Goal: Task Accomplishment & Management: Manage account settings

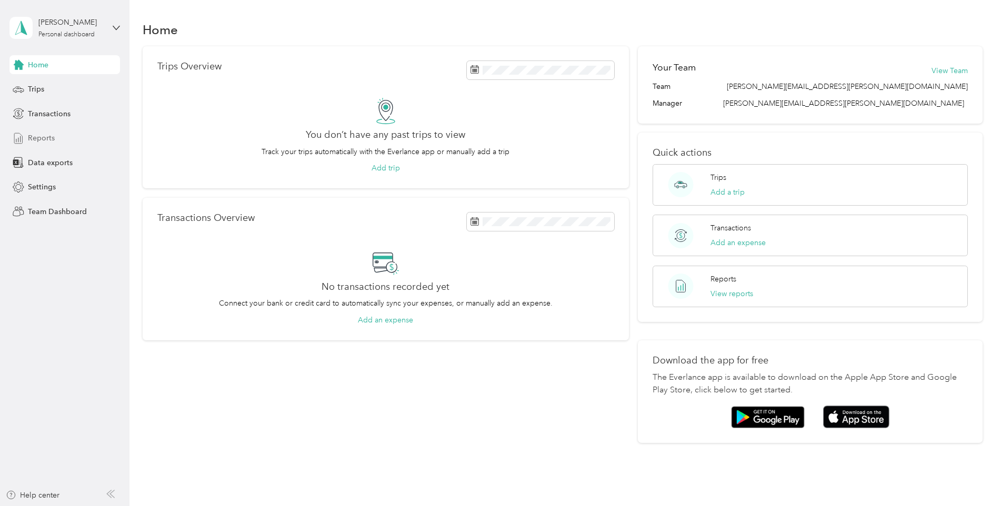
click at [35, 137] on span "Reports" at bounding box center [41, 138] width 27 height 11
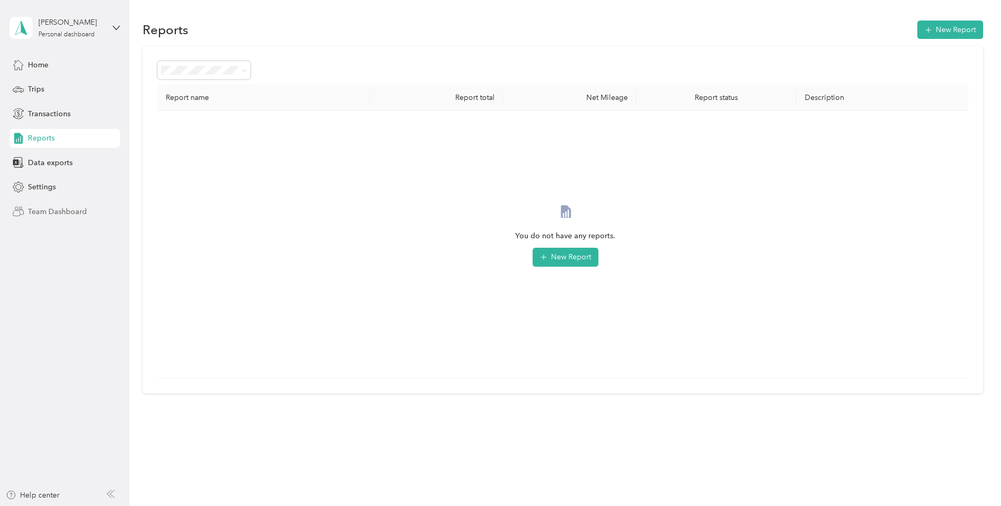
click at [57, 213] on span "Team Dashboard" at bounding box center [57, 211] width 59 height 11
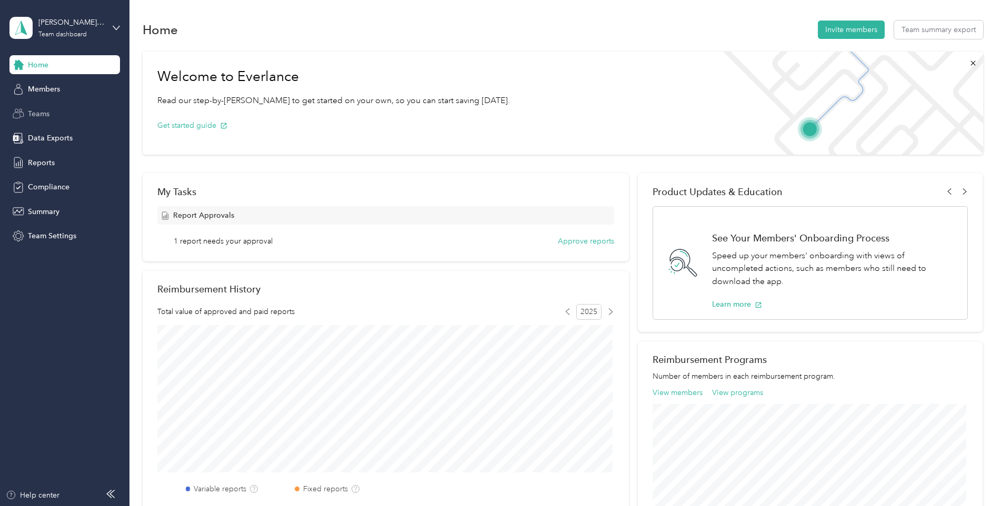
click at [33, 114] on span "Teams" at bounding box center [39, 113] width 22 height 11
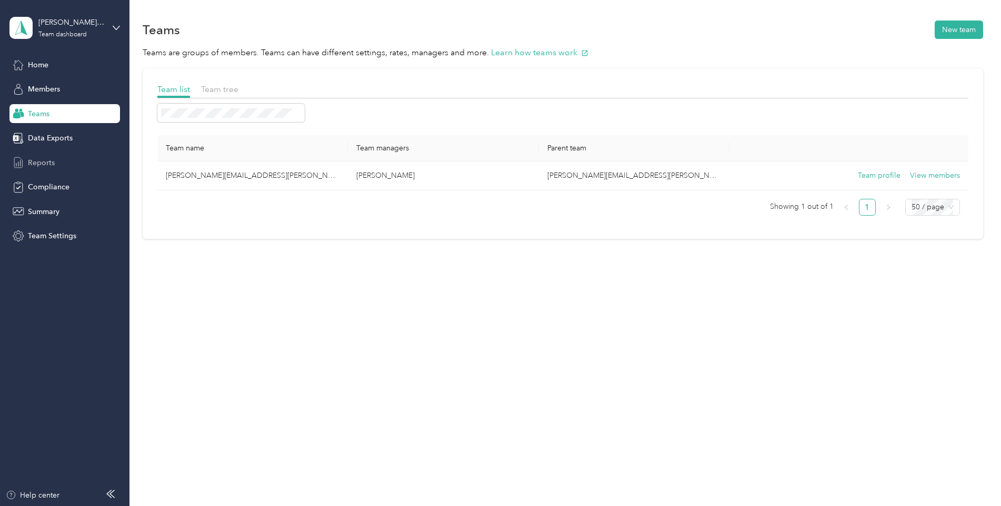
click at [43, 163] on span "Reports" at bounding box center [41, 162] width 27 height 11
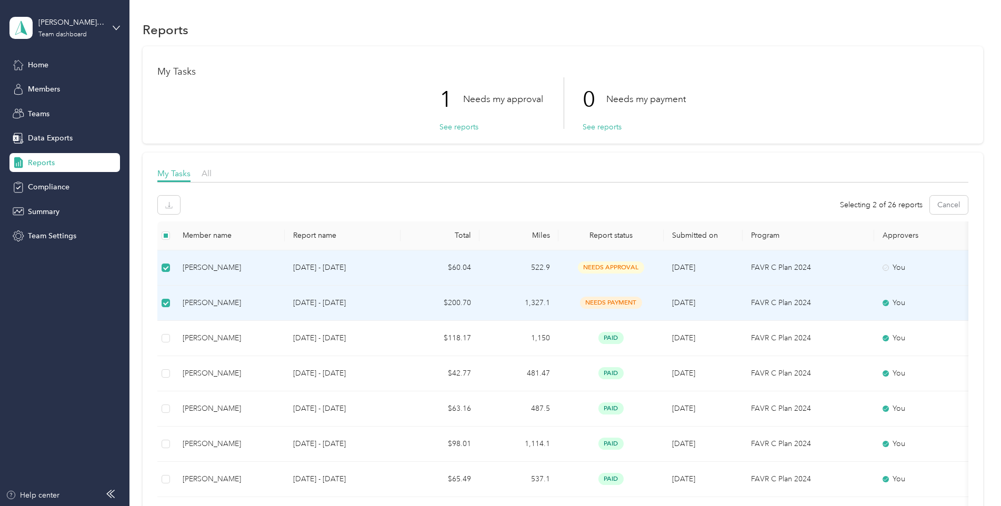
click at [605, 300] on span "needs payment" at bounding box center [611, 303] width 62 height 12
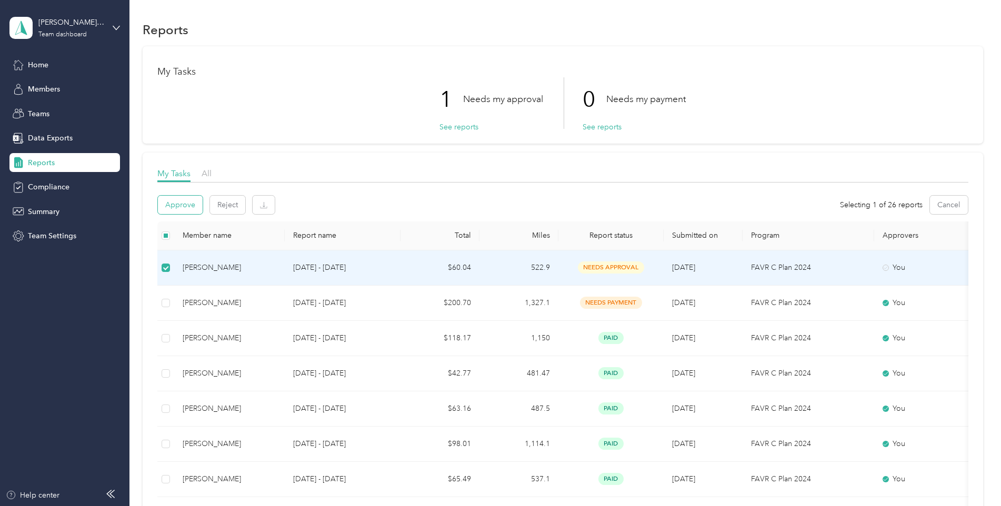
click at [183, 204] on button "Approve" at bounding box center [180, 205] width 45 height 18
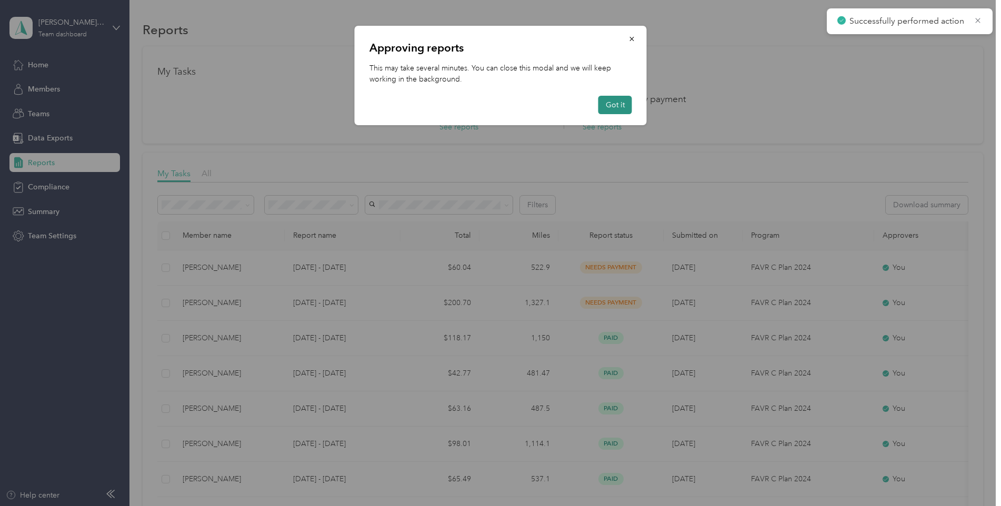
click at [627, 105] on button "Got it" at bounding box center [615, 105] width 34 height 18
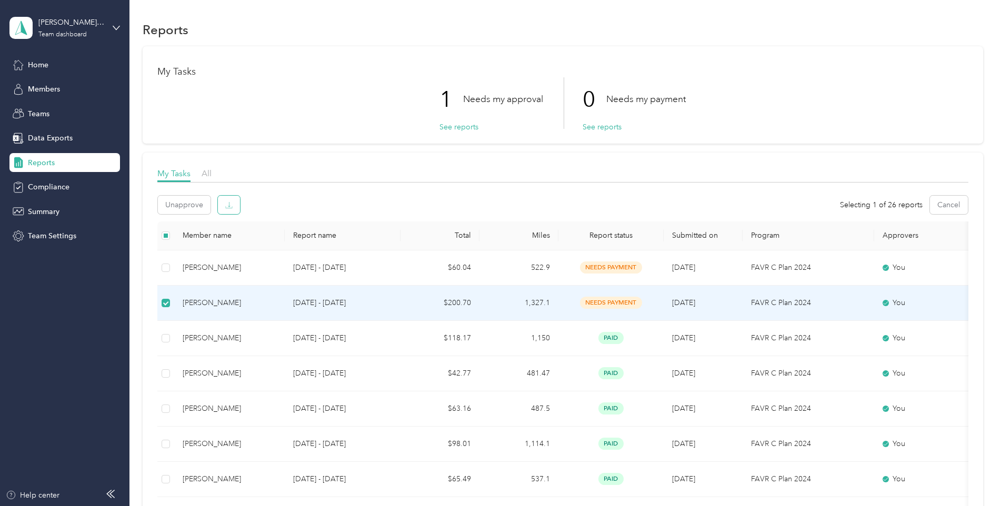
click at [229, 206] on icon "button" at bounding box center [228, 205] width 7 height 7
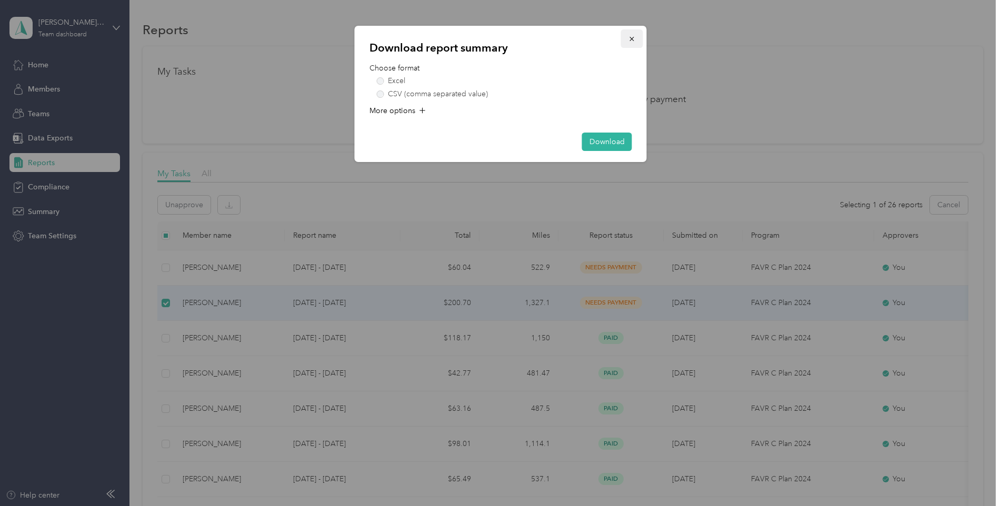
click at [634, 38] on icon "button" at bounding box center [631, 38] width 7 height 7
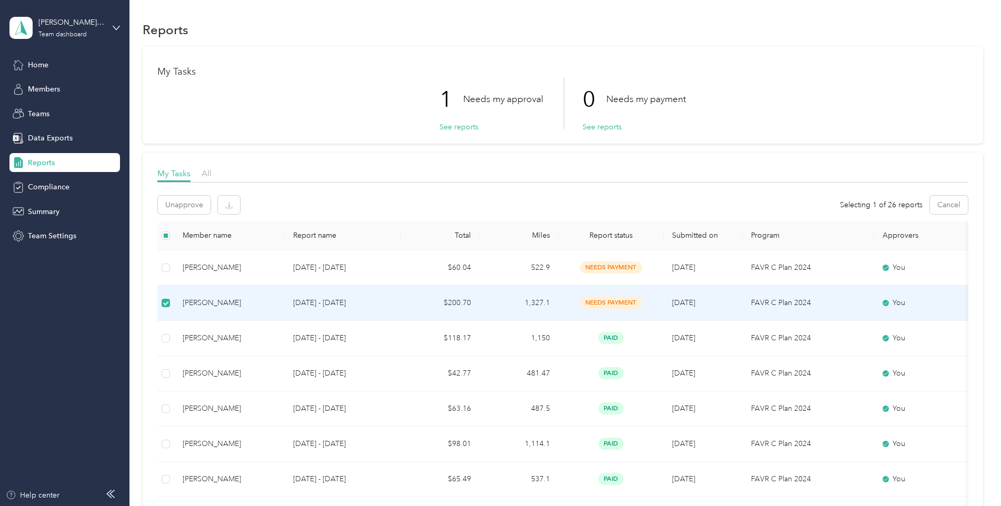
click at [403, 210] on div "Unapprove Selecting 1 of 26 reports Cancel" at bounding box center [562, 205] width 811 height 18
